Goal: Complete application form

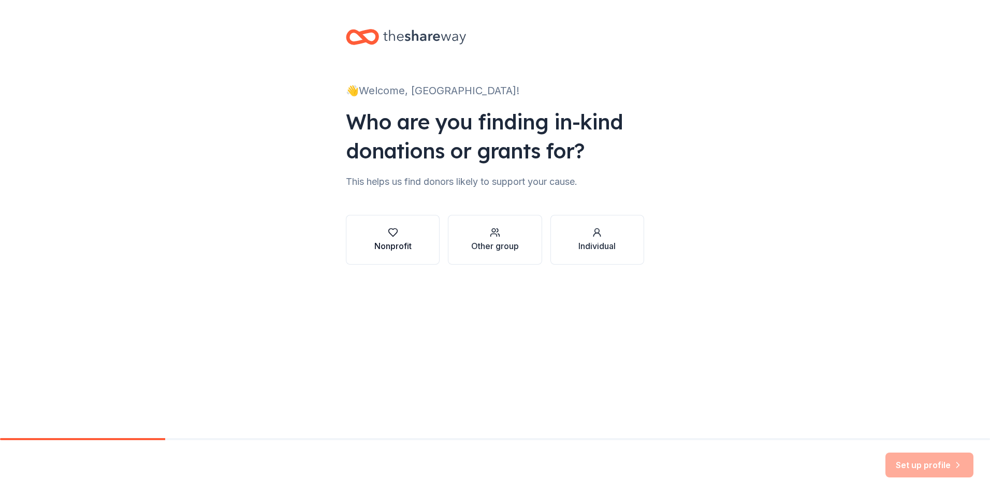
click at [401, 240] on div "Nonprofit" at bounding box center [392, 246] width 37 height 12
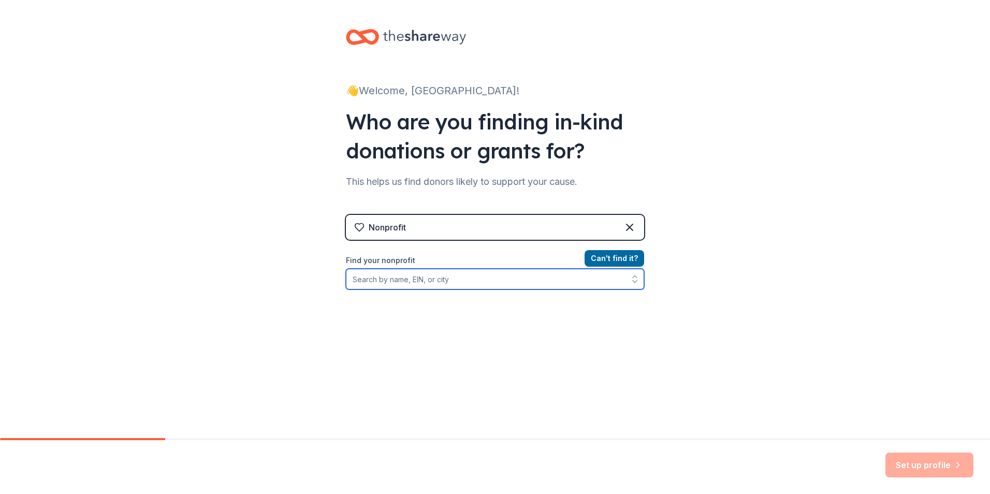
click at [484, 284] on input "Find your nonprofit" at bounding box center [495, 279] width 298 height 21
type input "Face to Face Enrichment"
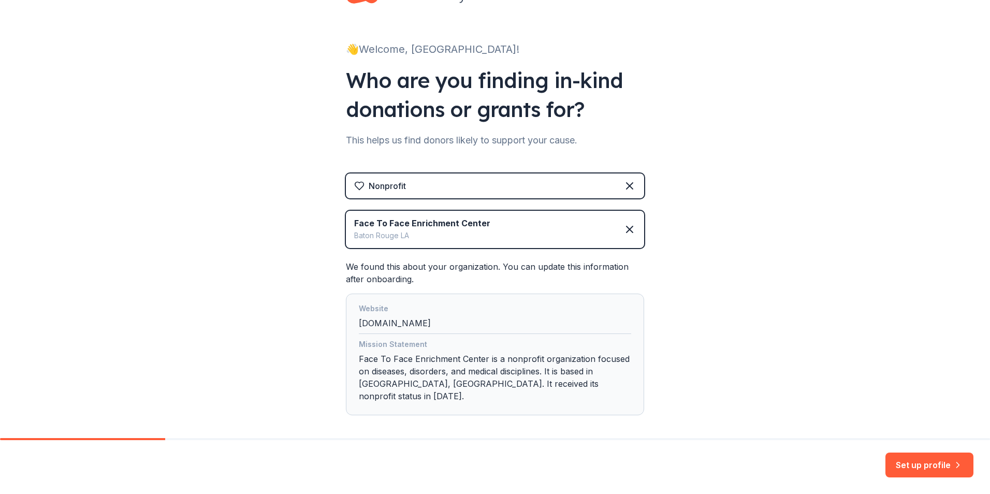
scroll to position [77, 0]
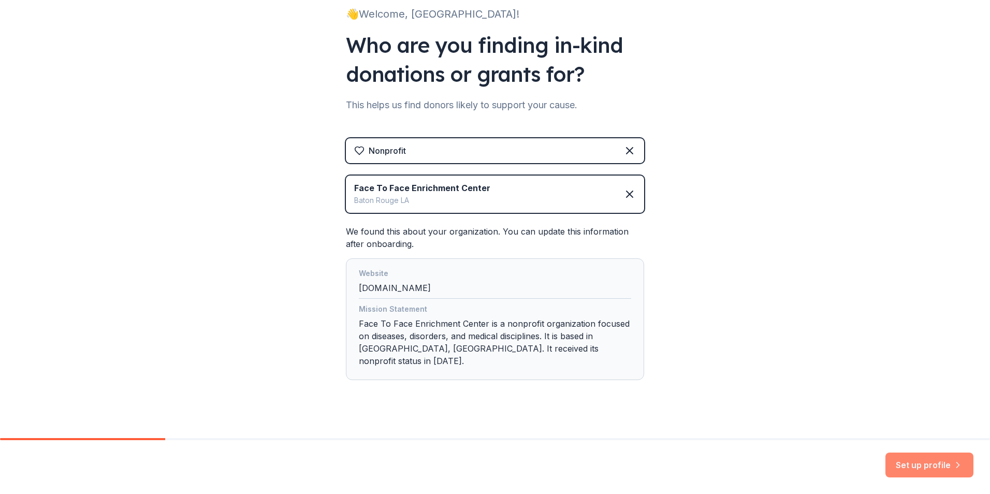
click at [914, 460] on button "Set up profile" at bounding box center [929, 464] width 88 height 25
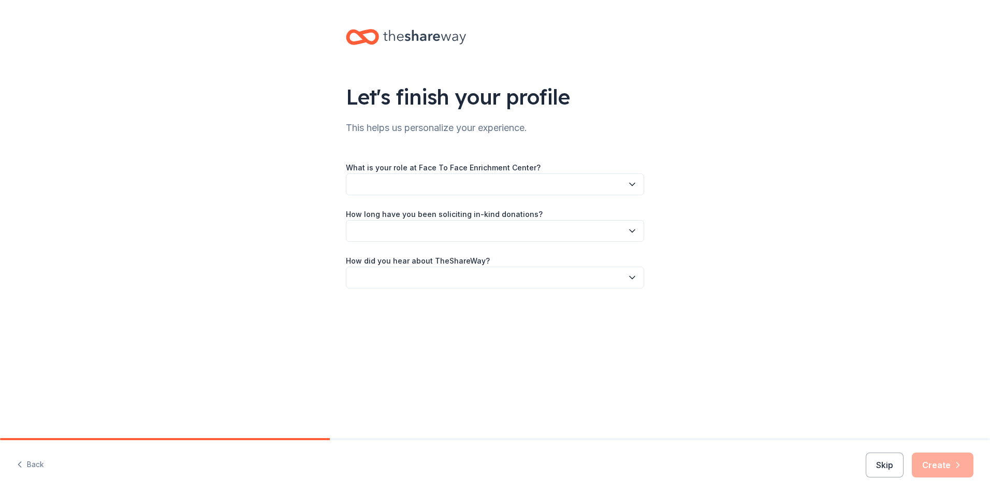
click at [617, 189] on button "button" at bounding box center [495, 184] width 298 height 22
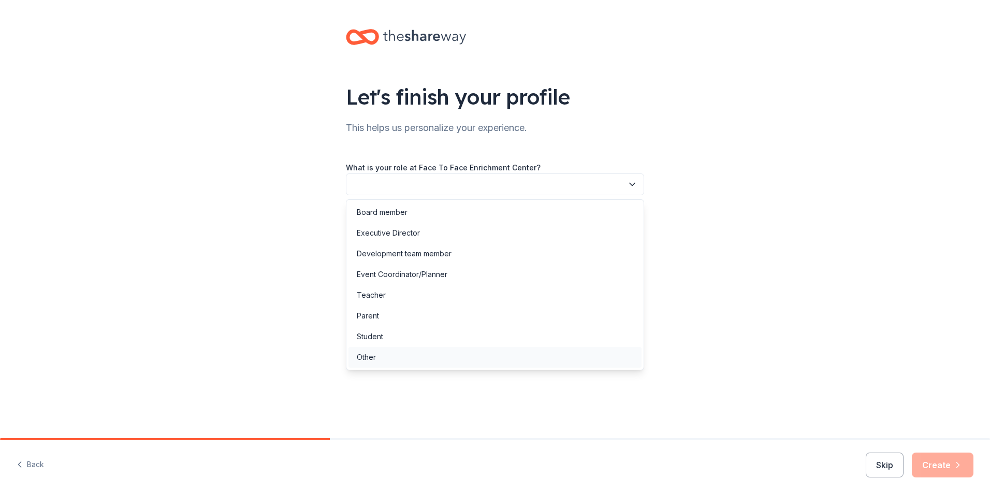
click at [436, 353] on div "Other" at bounding box center [494, 357] width 293 height 21
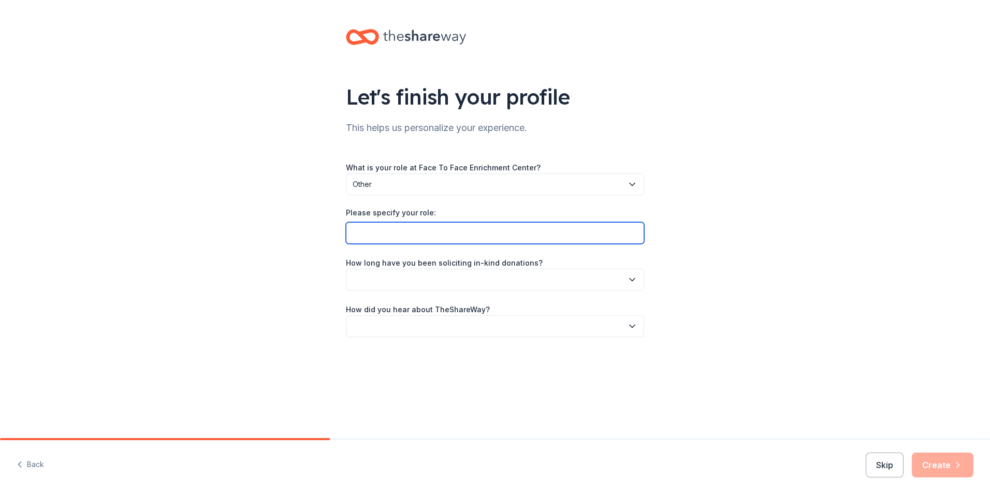
click at [414, 229] on input "Please specify your role:" at bounding box center [495, 233] width 298 height 22
type input "marketing specialists"
